Goal: Task Accomplishment & Management: Manage account settings

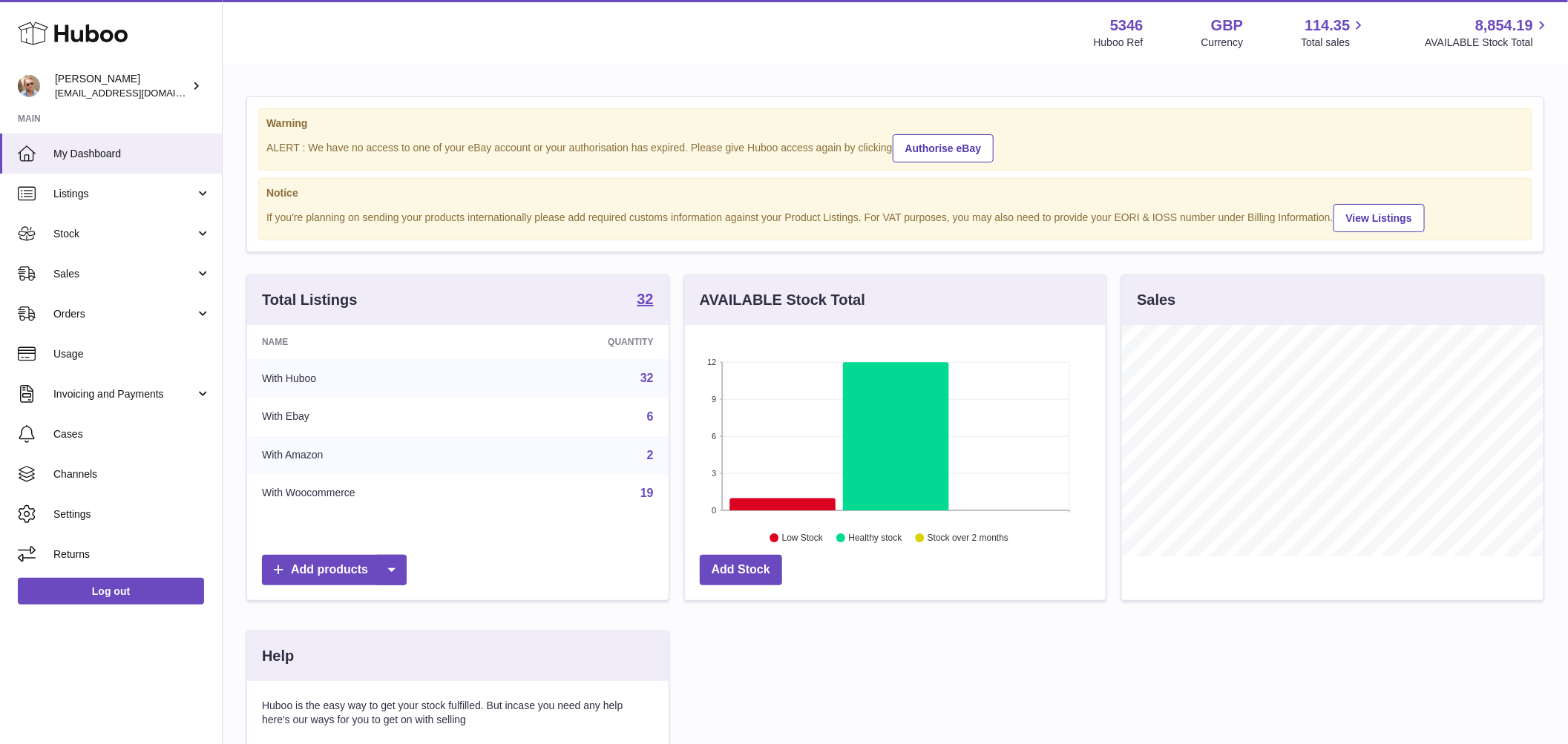
scroll to position [232, 421]
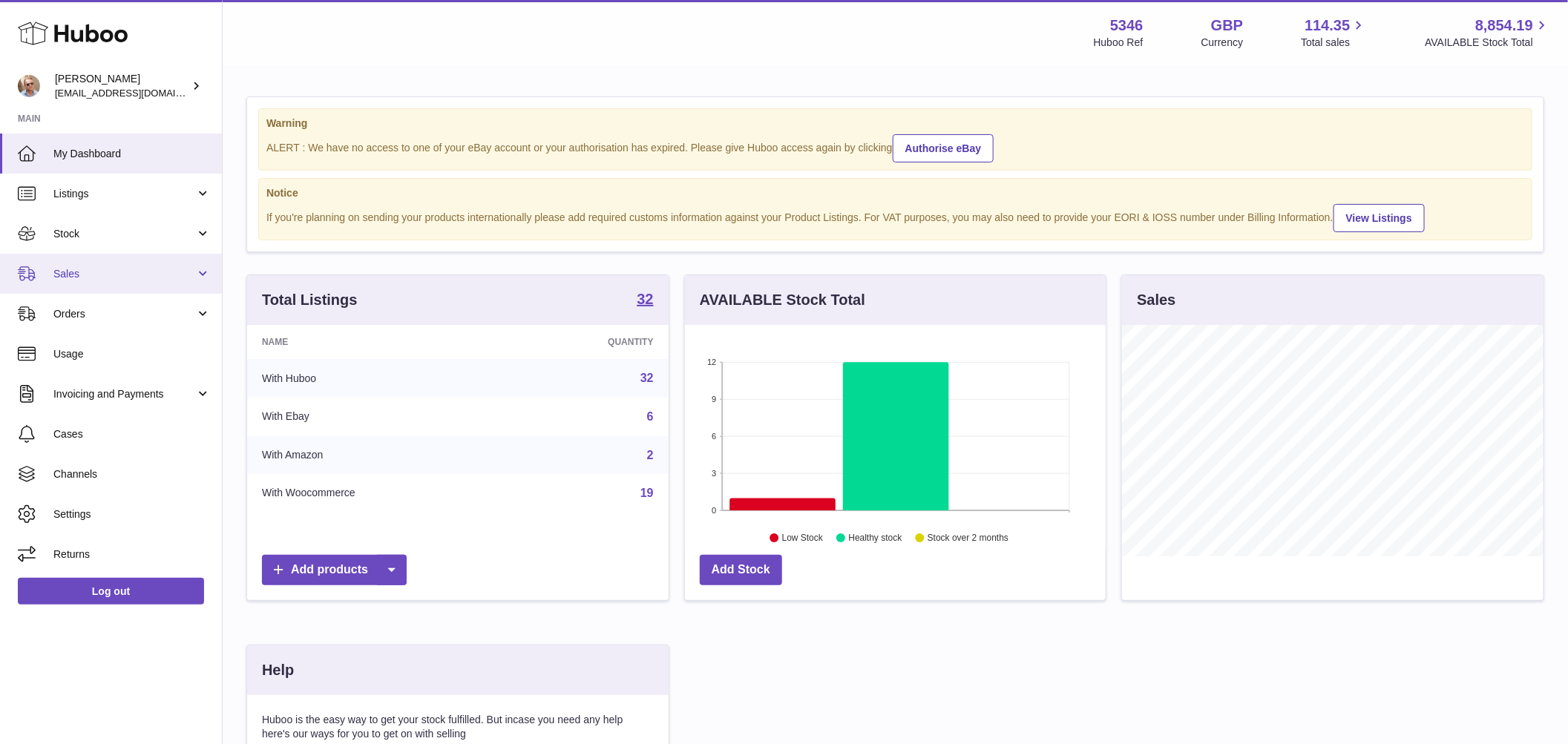
click at [103, 278] on span "Sales" at bounding box center [124, 274] width 142 height 14
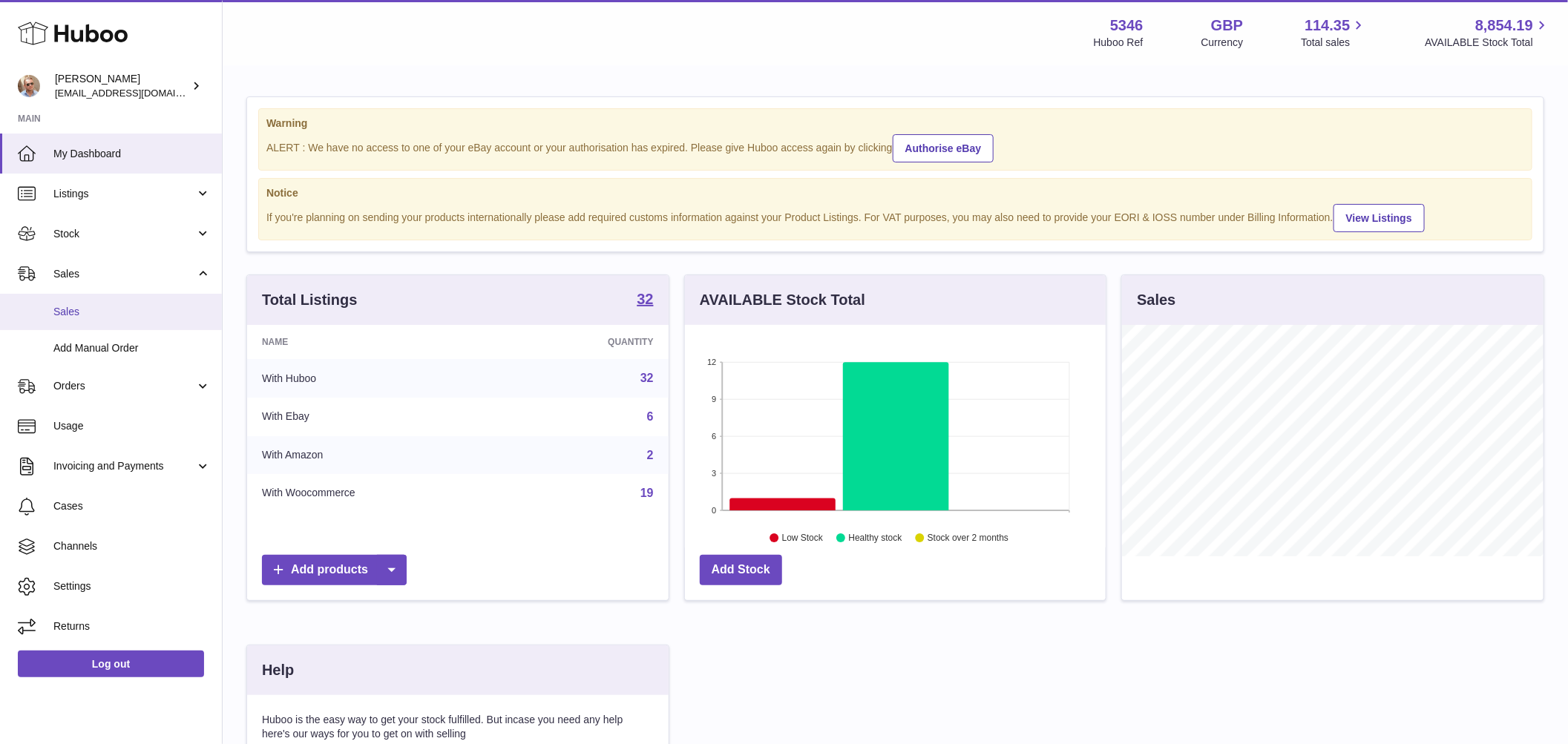
click at [106, 311] on span "Sales" at bounding box center [131, 312] width 157 height 14
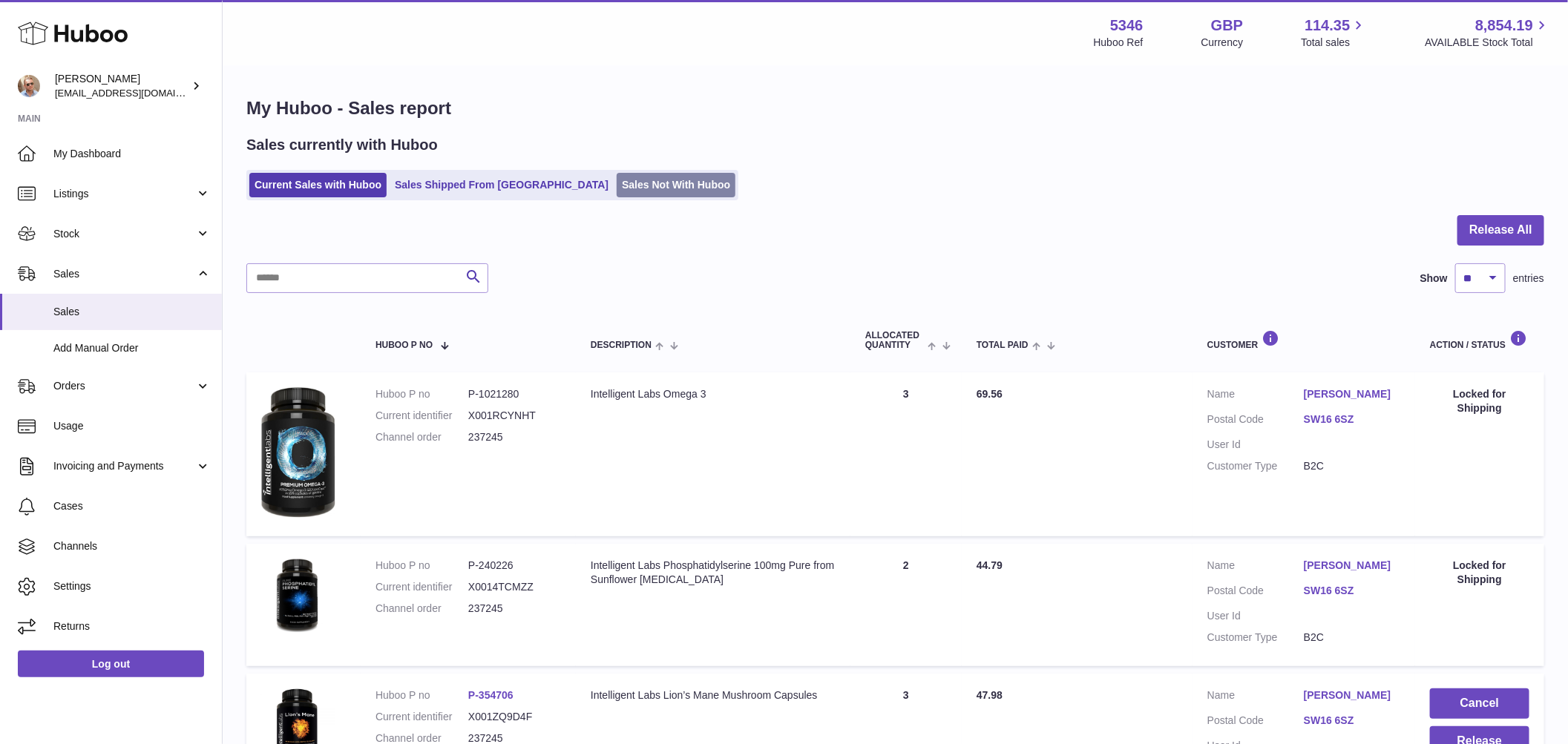
click at [617, 195] on link "Sales Not With Huboo" at bounding box center [676, 185] width 118 height 25
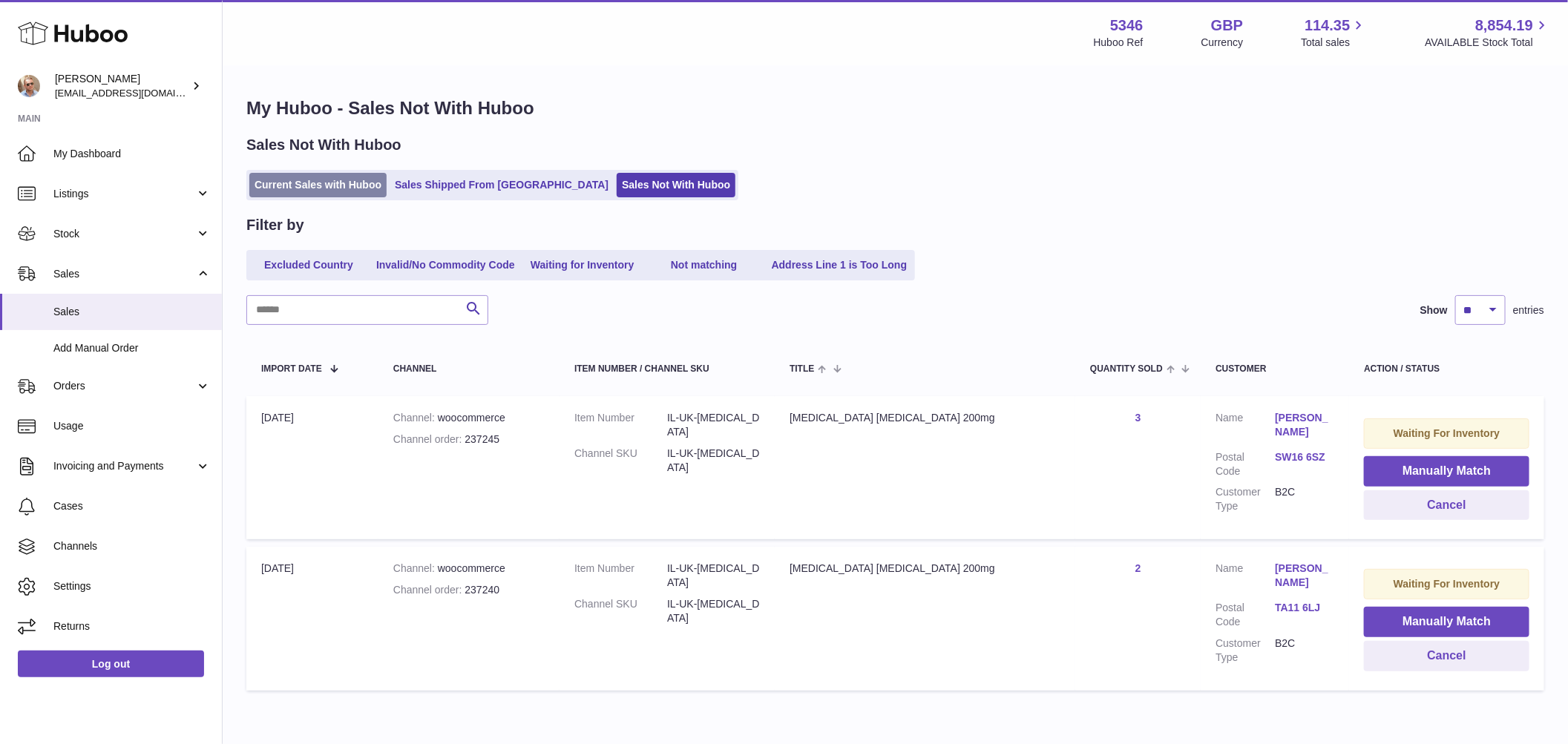
click at [332, 190] on link "Current Sales with Huboo" at bounding box center [318, 185] width 137 height 25
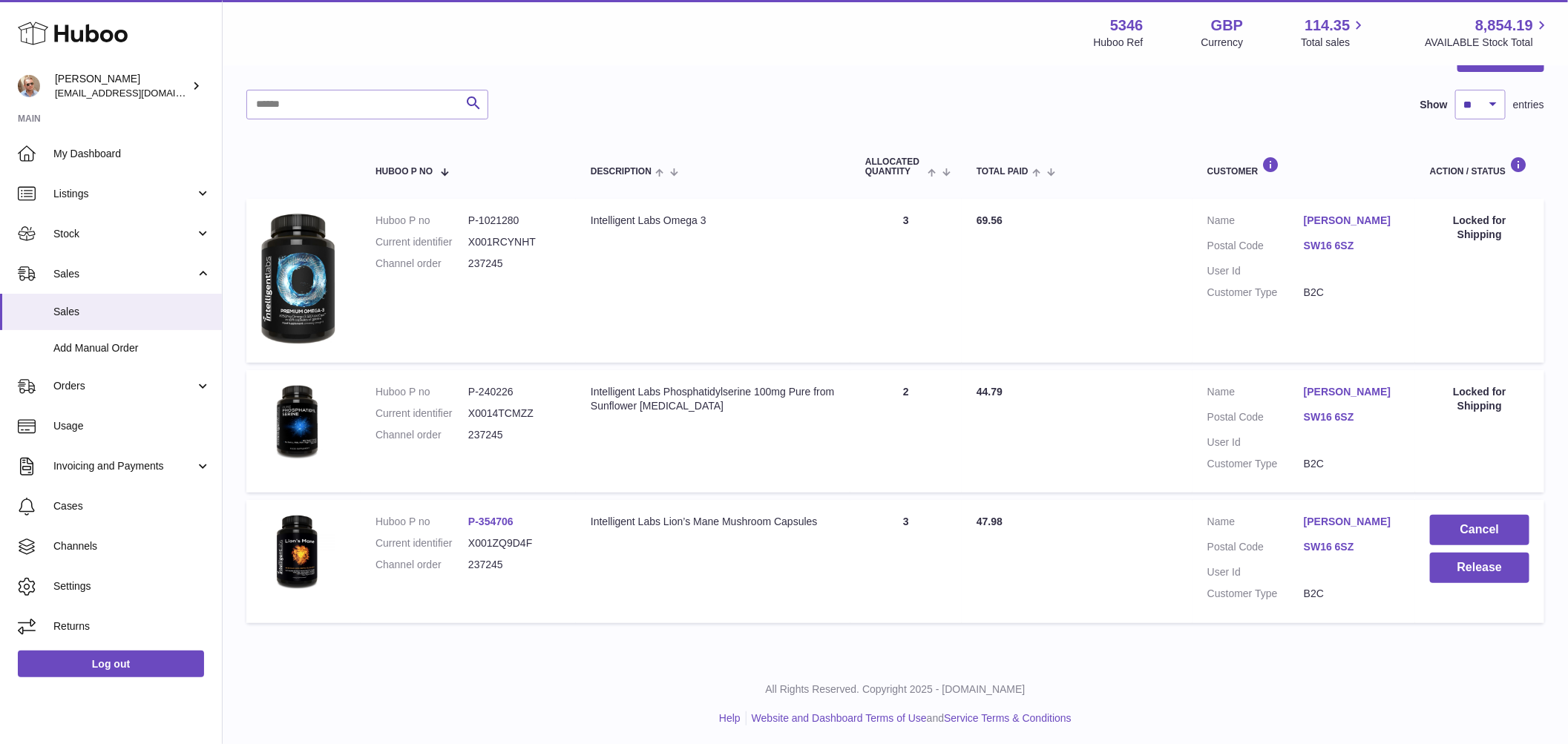
scroll to position [175, 0]
click at [1497, 560] on button "Release" at bounding box center [1480, 566] width 100 height 30
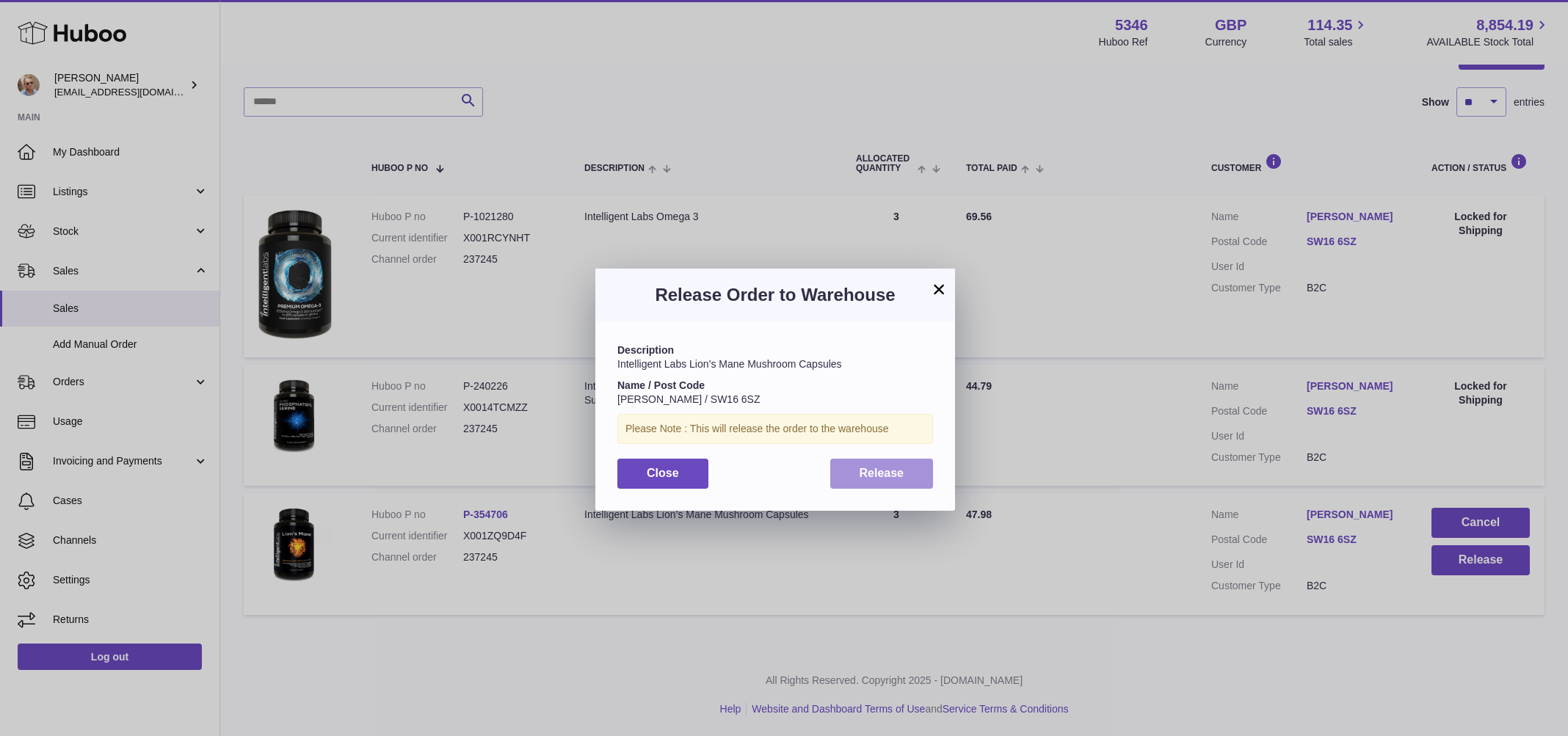
click at [894, 475] on span "Release" at bounding box center [882, 473] width 45 height 13
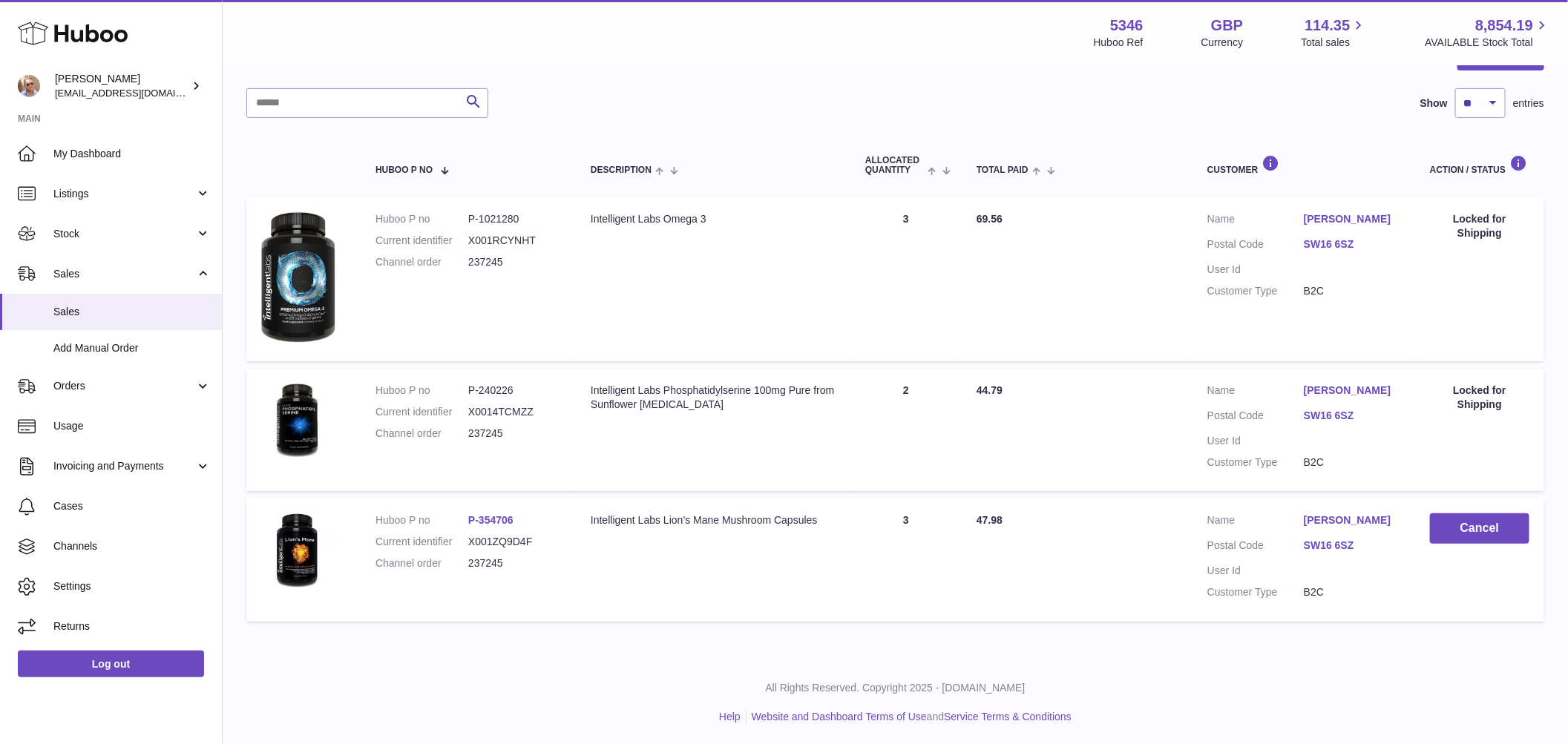
scroll to position [0, 0]
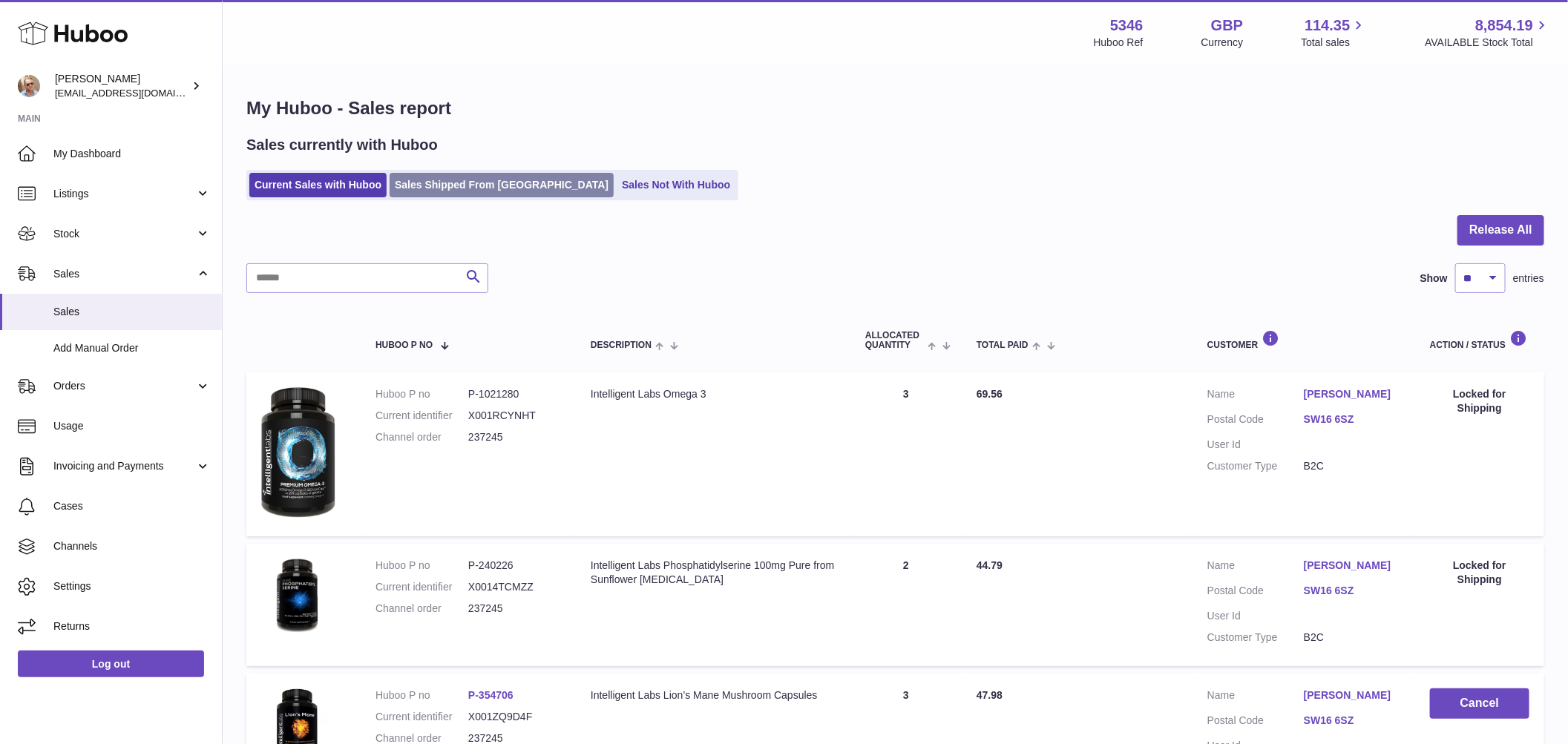
click at [455, 179] on link "Sales Shipped From [GEOGRAPHIC_DATA]" at bounding box center [501, 185] width 224 height 25
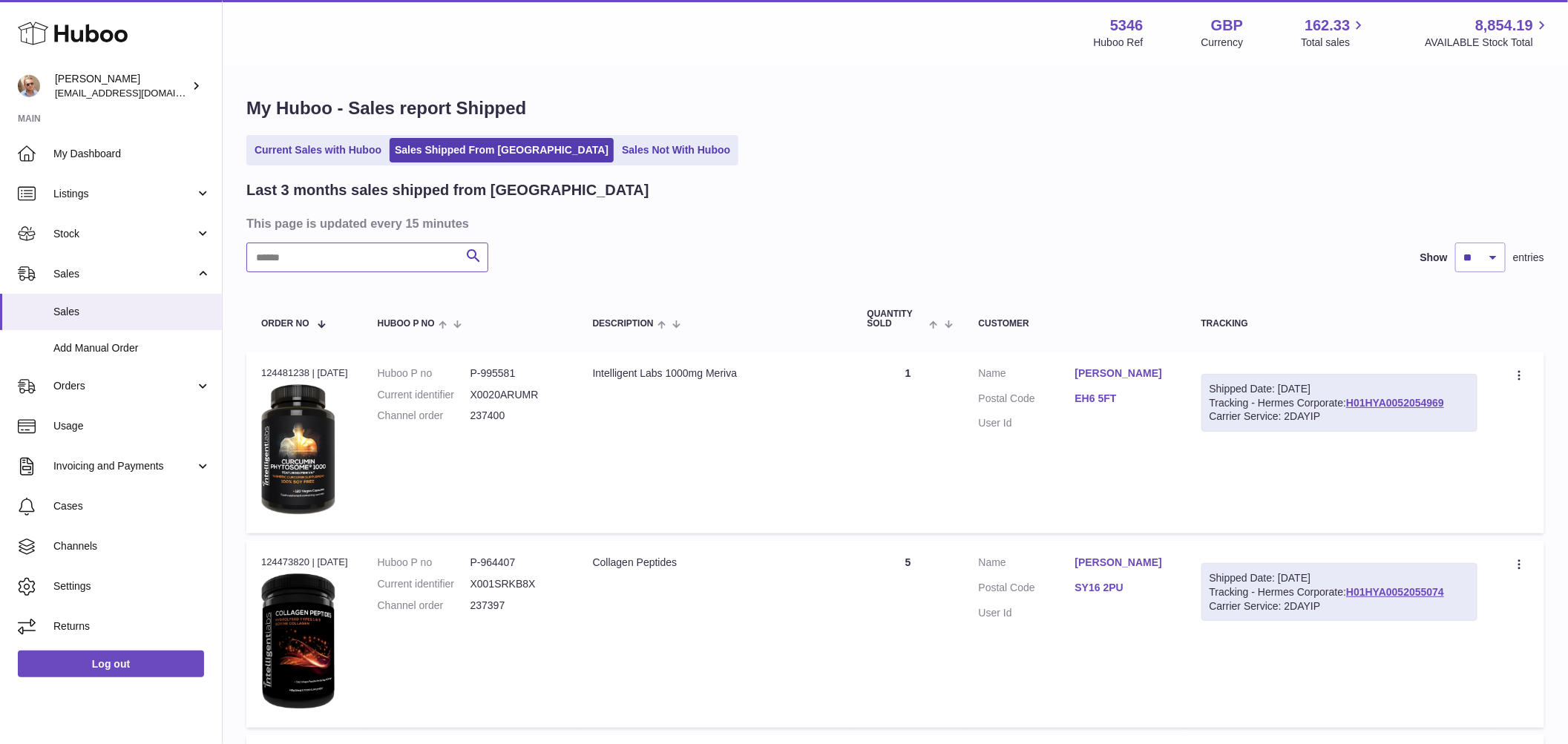
click at [405, 266] on input "text" at bounding box center [367, 257] width 242 height 30
type input "******"
